Goal: Answer question/provide support: Share knowledge or assist other users

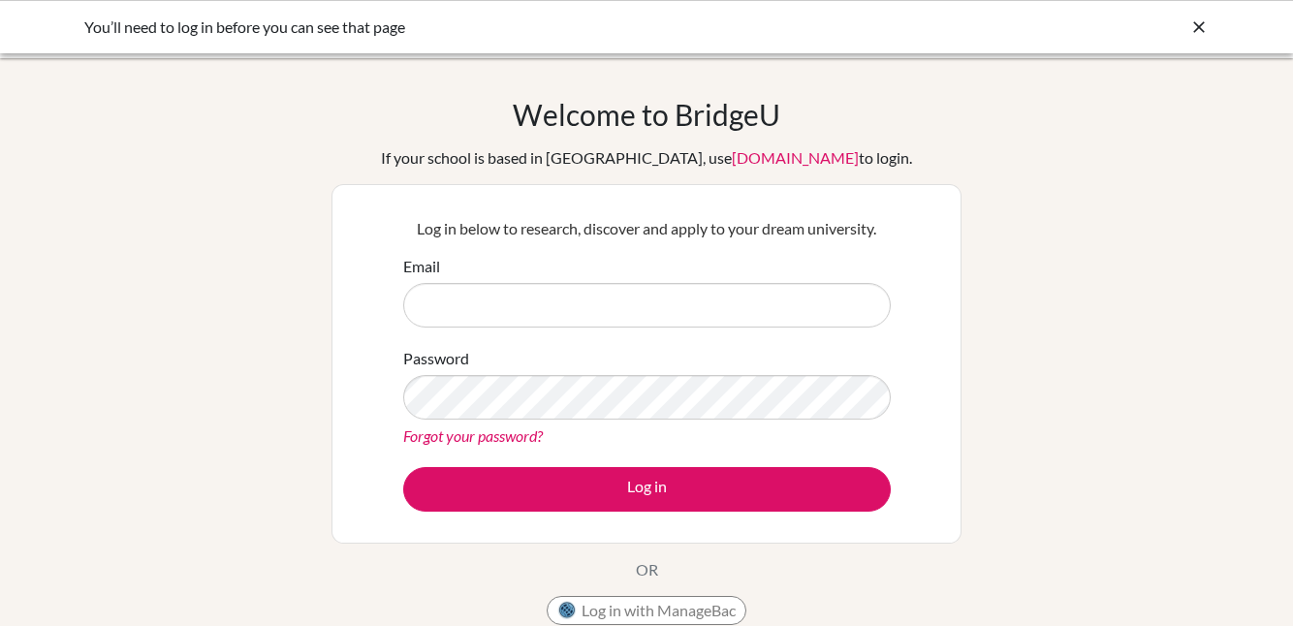
click at [499, 297] on input "Email" at bounding box center [647, 305] width 488 height 45
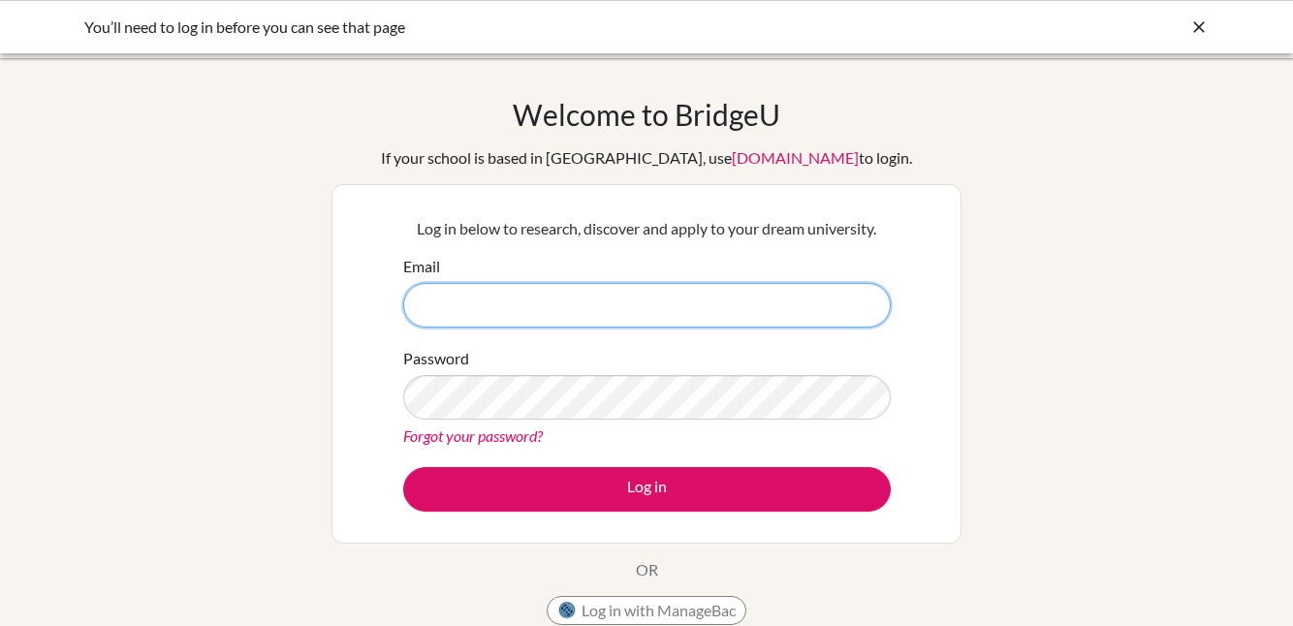
type input "avb@wincoll.ac.uk"
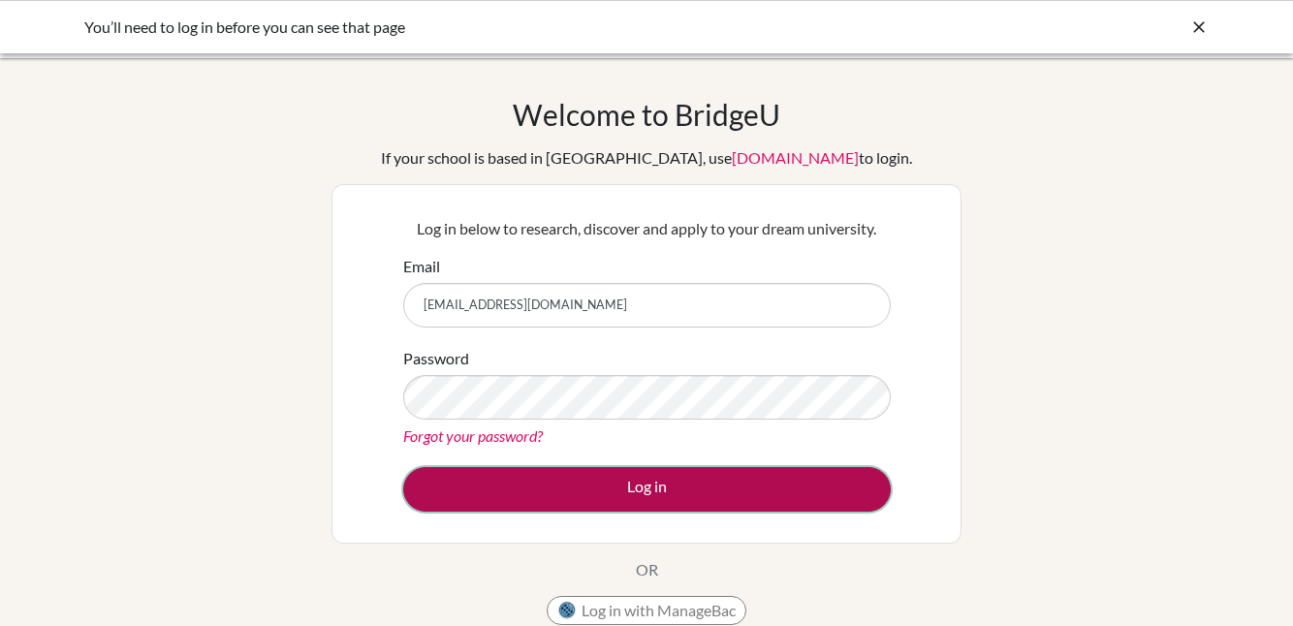
click at [622, 476] on button "Log in" at bounding box center [647, 489] width 488 height 45
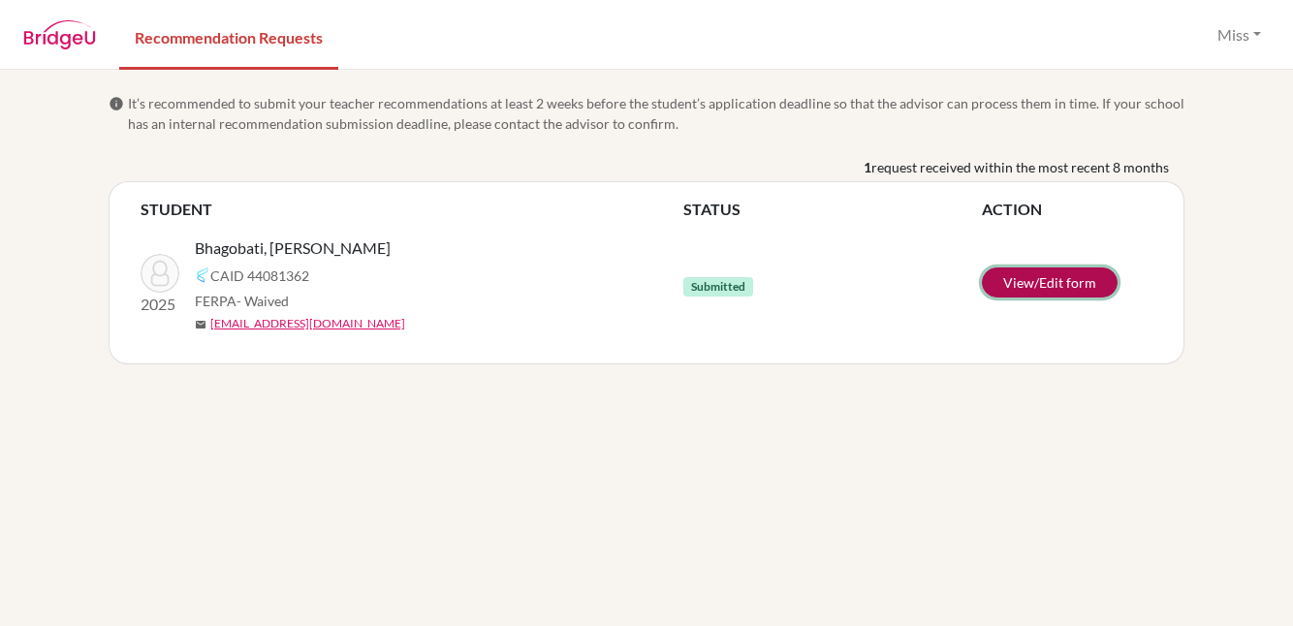
click at [1021, 280] on link "View/Edit form" at bounding box center [1050, 283] width 136 height 30
click at [725, 285] on span "Submitted" at bounding box center [719, 286] width 70 height 19
click at [1011, 282] on link "View/Edit form" at bounding box center [1050, 283] width 136 height 30
